Goal: Information Seeking & Learning: Learn about a topic

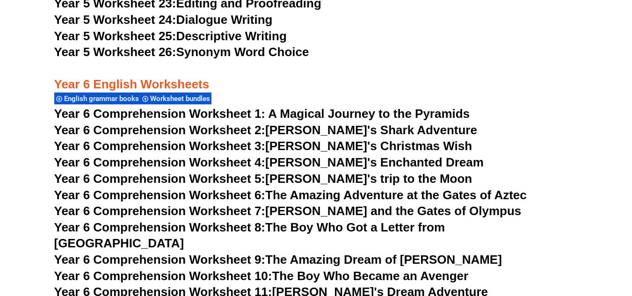
click at [420, 43] on h3 "Year 5 Worksheet 25: Descriptive Writing" at bounding box center [316, 37] width 524 height 16
click at [88, 285] on span "Year 6 Comprehension Worksheet 11:" at bounding box center [163, 292] width 218 height 14
click at [54, 285] on link "Year 6 Comprehension Worksheet 11: [PERSON_NAME]'s Dream Adventure" at bounding box center [271, 292] width 434 height 14
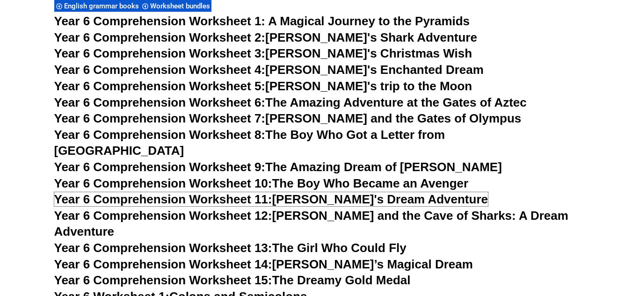
scroll to position [5078, 0]
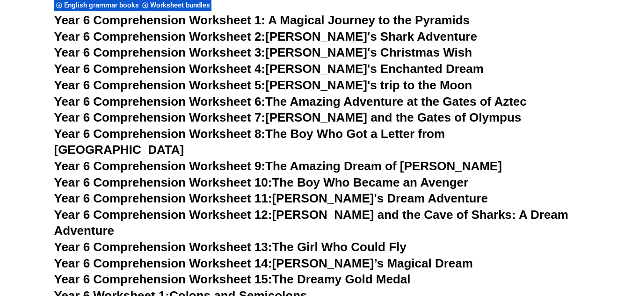
drag, startPoint x: 433, startPoint y: 80, endPoint x: 82, endPoint y: 84, distance: 350.8
click at [54, 78] on link "Year 6 Comprehension Worksheet 5: [PERSON_NAME]'s trip to the Moon" at bounding box center [263, 85] width 418 height 14
click at [331, 35] on link "Year 6 Comprehension Worksheet 2: [PERSON_NAME]'s Shark Adventure" at bounding box center [265, 36] width 423 height 14
click at [266, 54] on span "Year 6 Comprehension Worksheet 3:" at bounding box center [159, 52] width 211 height 14
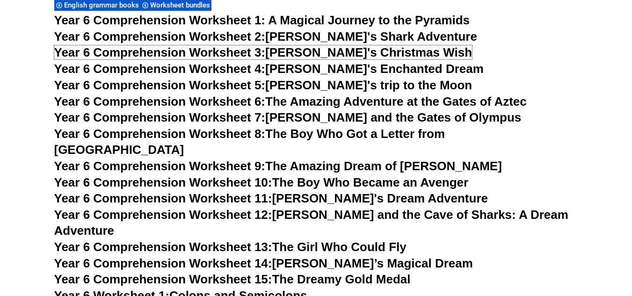
scroll to position [5125, 0]
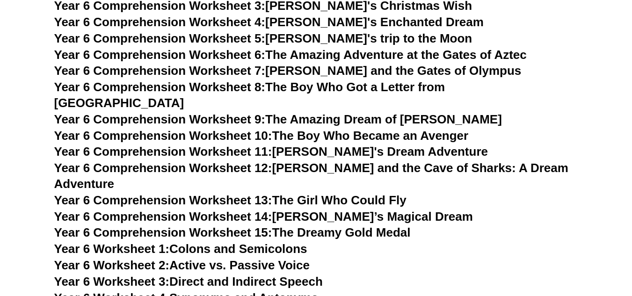
click at [373, 161] on link "Year 6 Comprehension Worksheet 12: [PERSON_NAME] and the Cave of Sharks: A Drea…" at bounding box center [311, 176] width 514 height 30
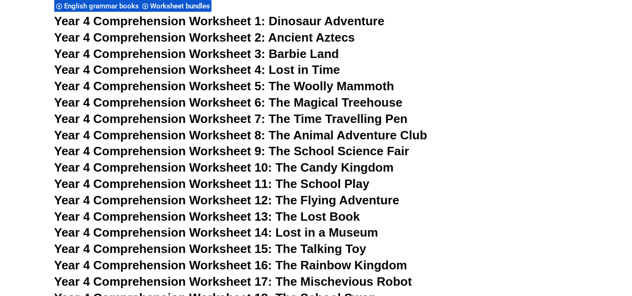
scroll to position [3582, 0]
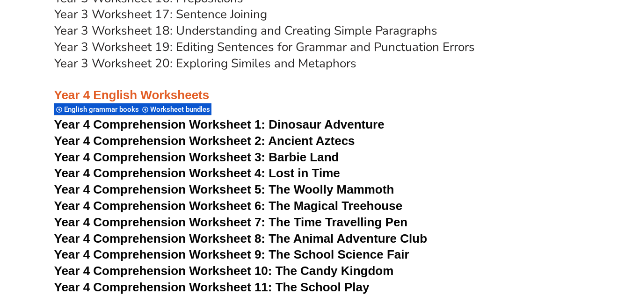
click at [326, 254] on span "Year 4 Comprehension Worksheet 9: The School Science Fair" at bounding box center [231, 254] width 355 height 14
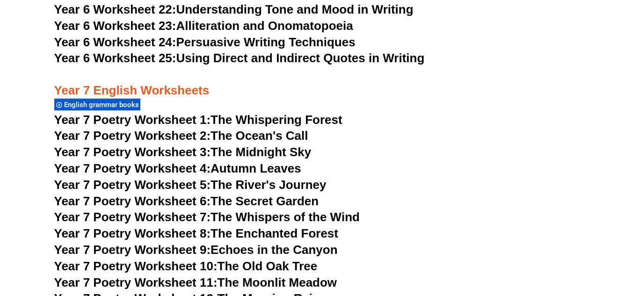
scroll to position [5706, 0]
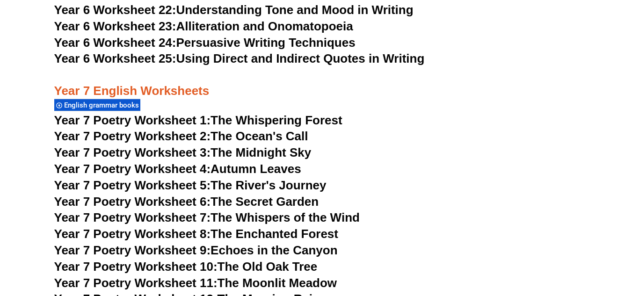
click at [319, 113] on link "Year 7 Poetry Worksheet 1: The Whispering Forest" at bounding box center [198, 120] width 288 height 14
click at [244, 129] on link "Year 7 Poetry Worksheet 2: The Ocean's Call" at bounding box center [181, 136] width 254 height 14
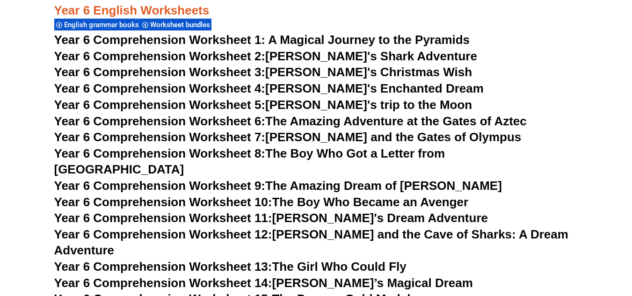
scroll to position [5051, 0]
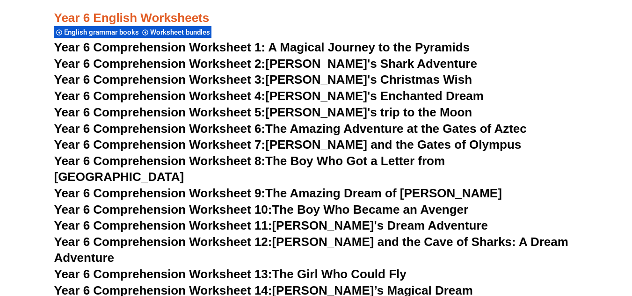
click at [337, 94] on link "Year 6 Comprehension Worksheet 4: [PERSON_NAME]'s Enchanted Dream" at bounding box center [268, 96] width 429 height 14
click at [376, 160] on link "Year 6 Comprehension Worksheet 8: The Boy Who Got a Letter from [GEOGRAPHIC_DAT…" at bounding box center [249, 169] width 391 height 30
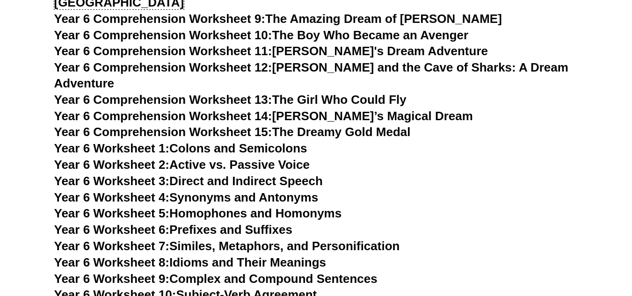
scroll to position [5238, 0]
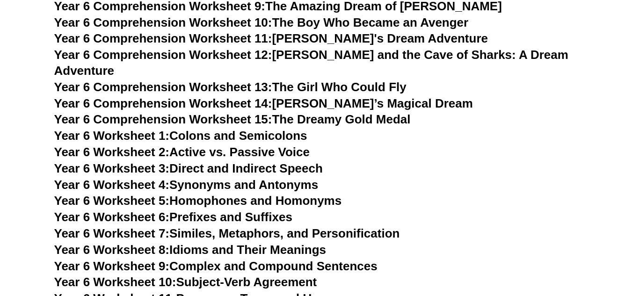
click at [324, 243] on link "Year 6 Worksheet 8: Idioms and Their Meanings" at bounding box center [190, 250] width 272 height 14
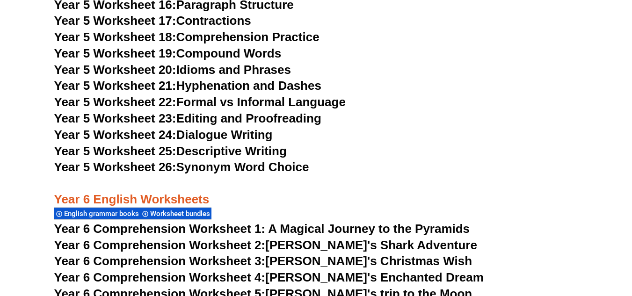
scroll to position [4817, 0]
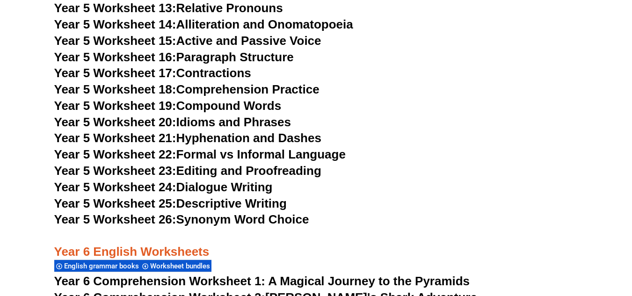
click at [297, 118] on h3 "Year 5 Worksheet 20: Idioms and Phrases" at bounding box center [316, 123] width 524 height 16
click at [226, 120] on link "Year 5 Worksheet 20: Idioms and Phrases" at bounding box center [172, 122] width 237 height 14
